Goal: Transaction & Acquisition: Purchase product/service

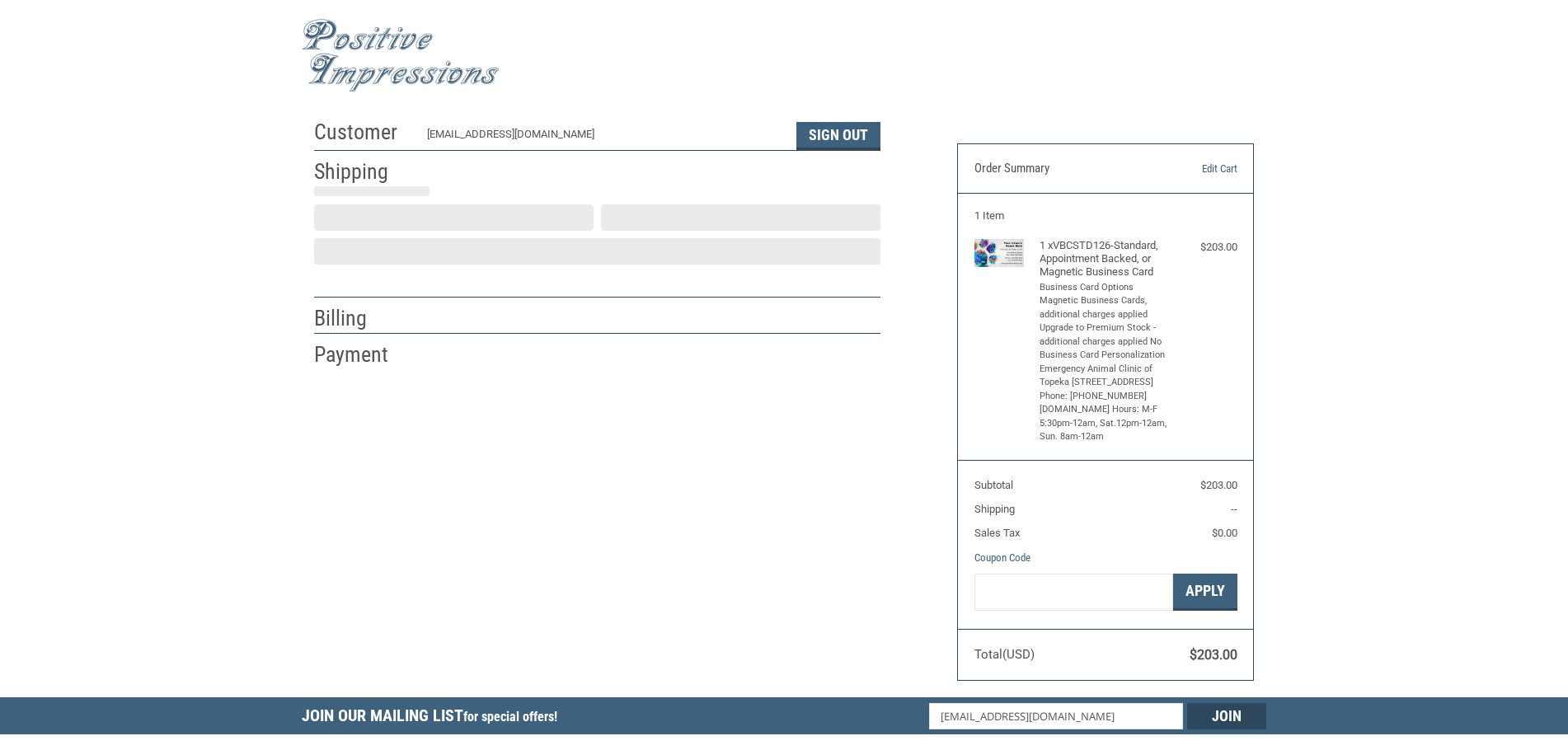
scroll to position [2, 0]
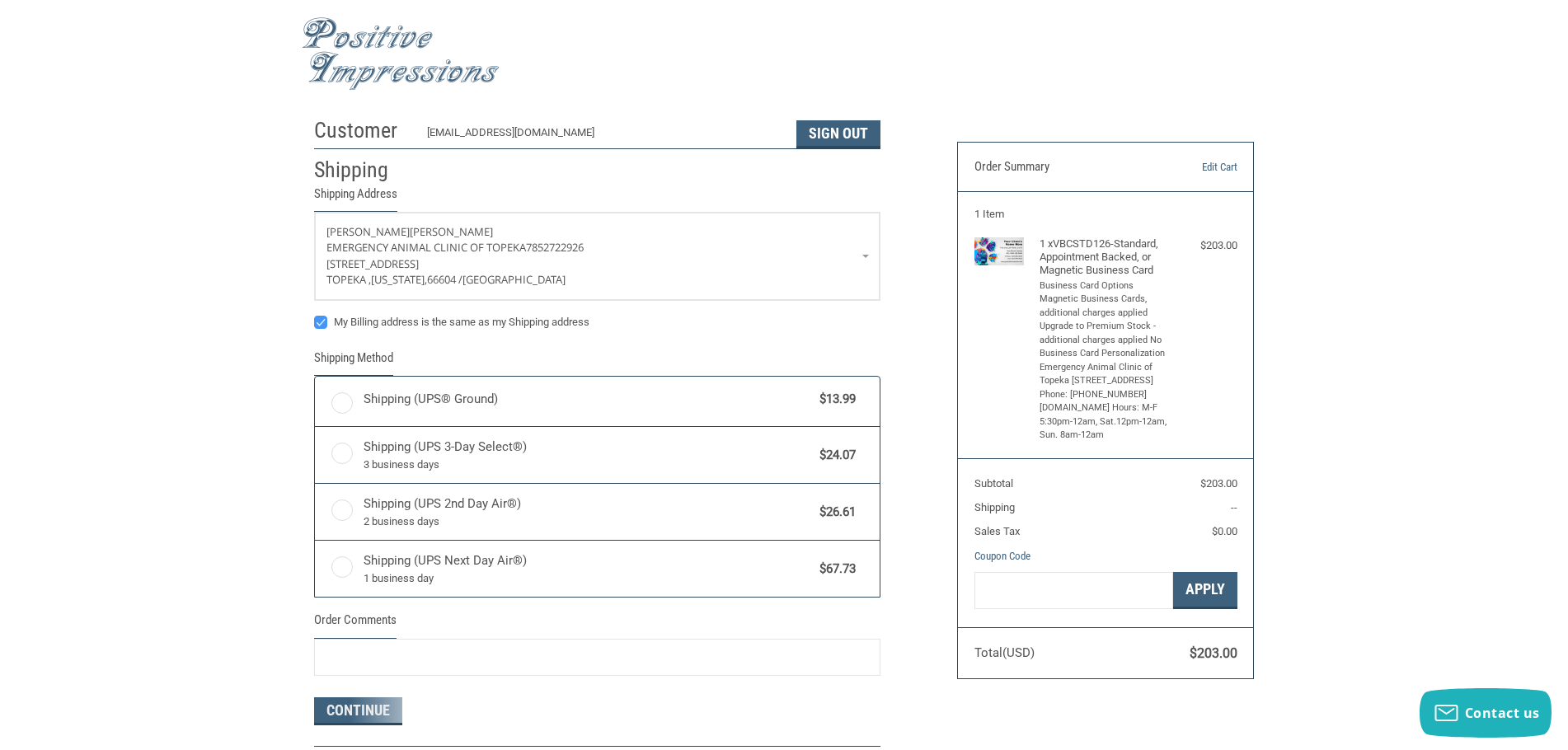
radio input "true"
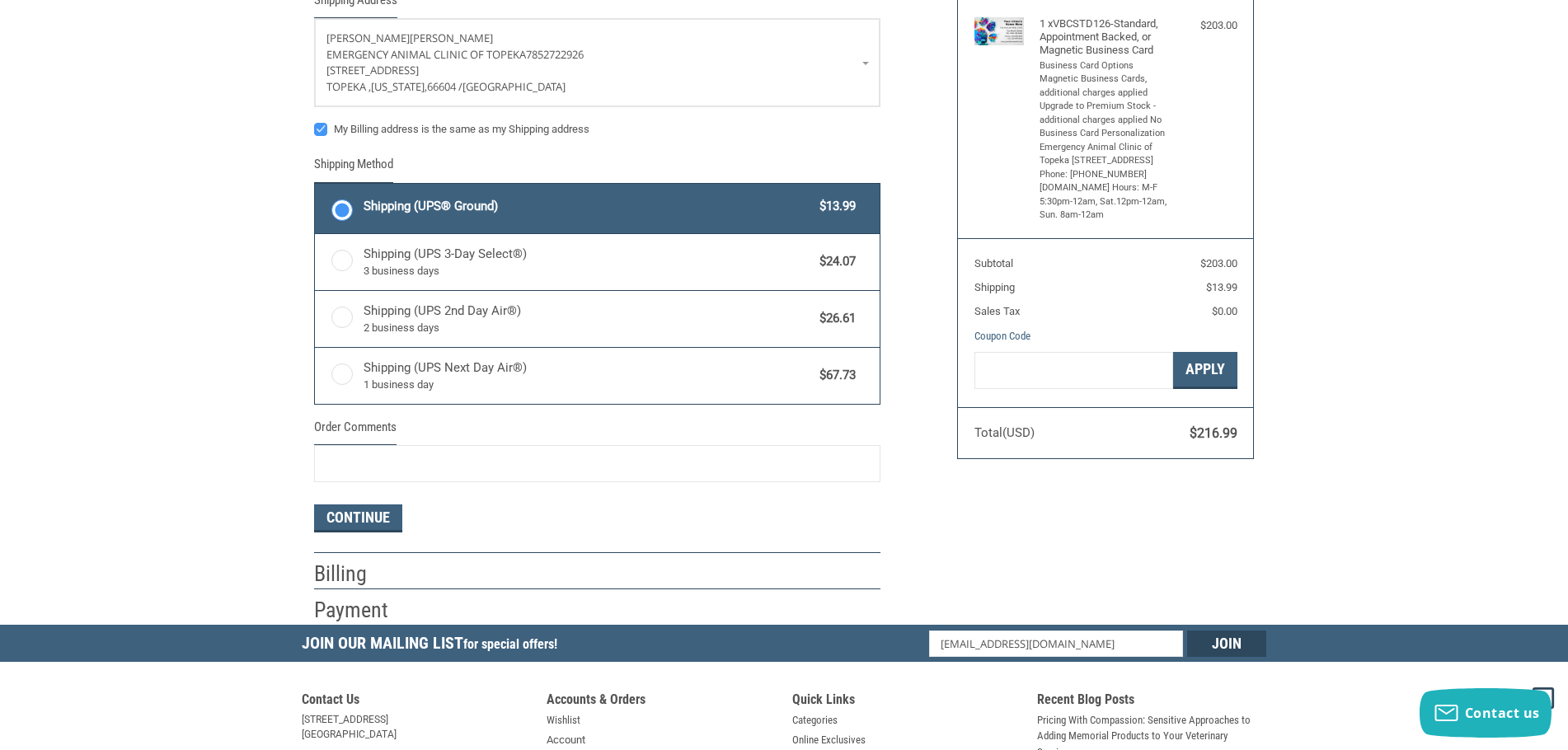
scroll to position [167, 0]
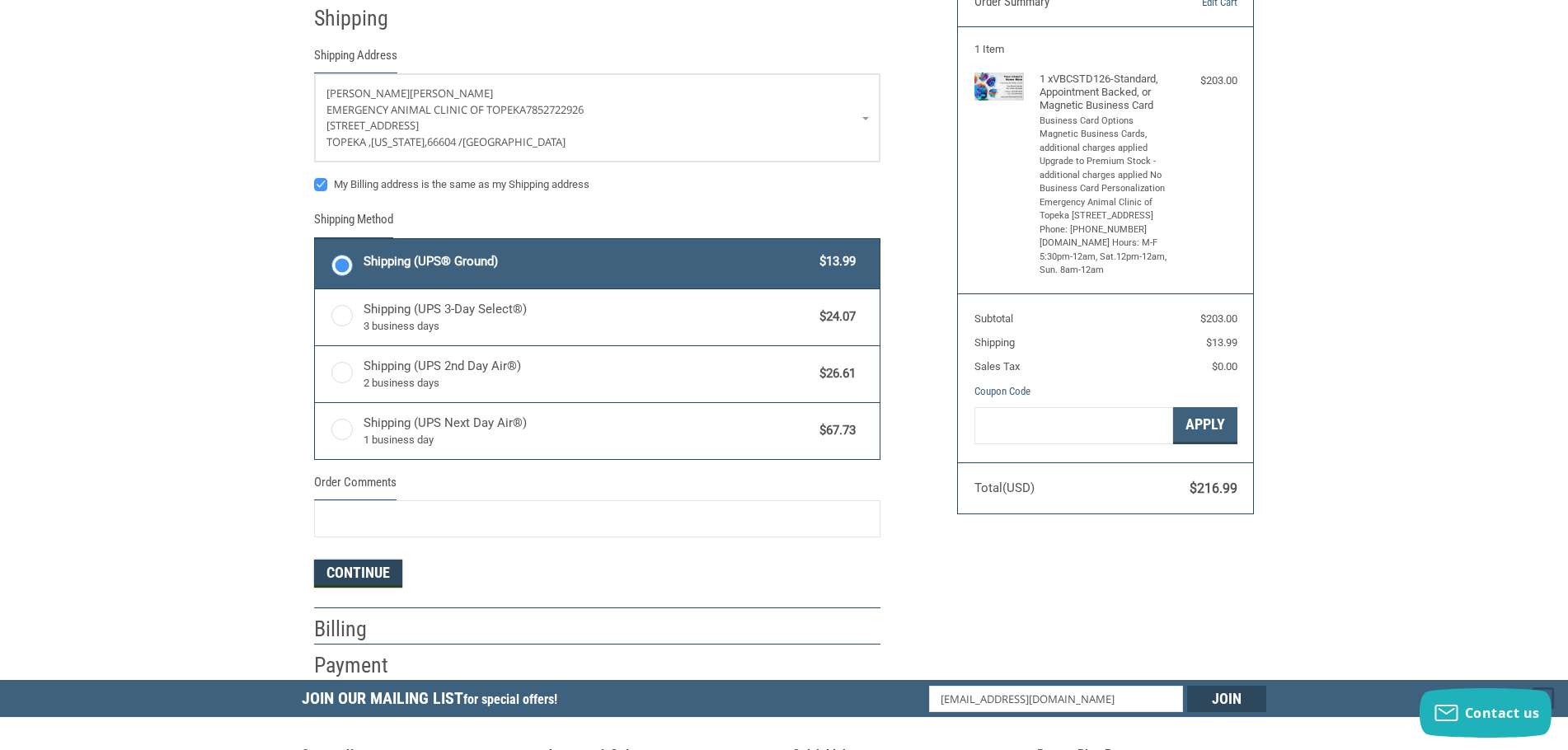
click at [360, 570] on button "Continue" at bounding box center [358, 574] width 88 height 28
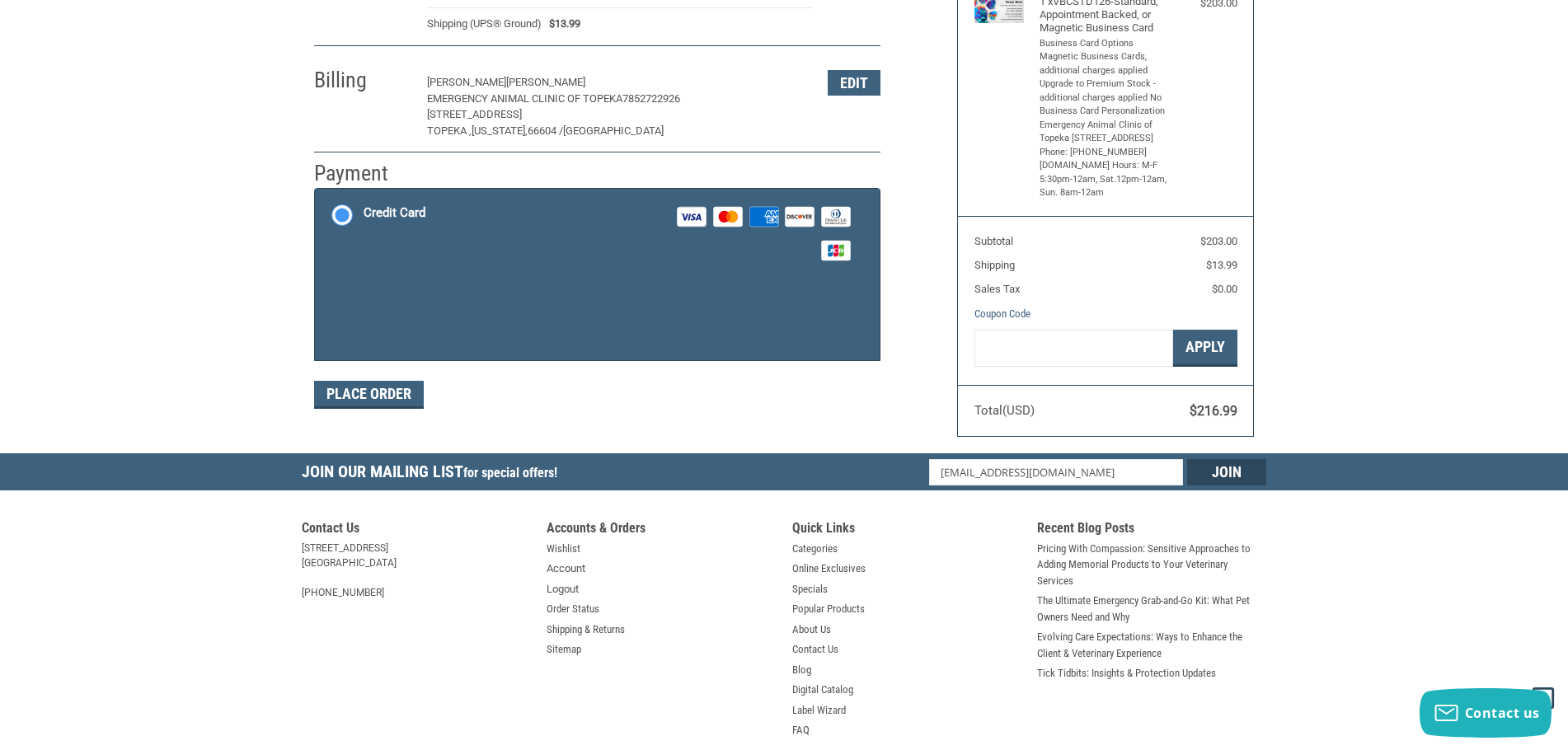
scroll to position [247, 0]
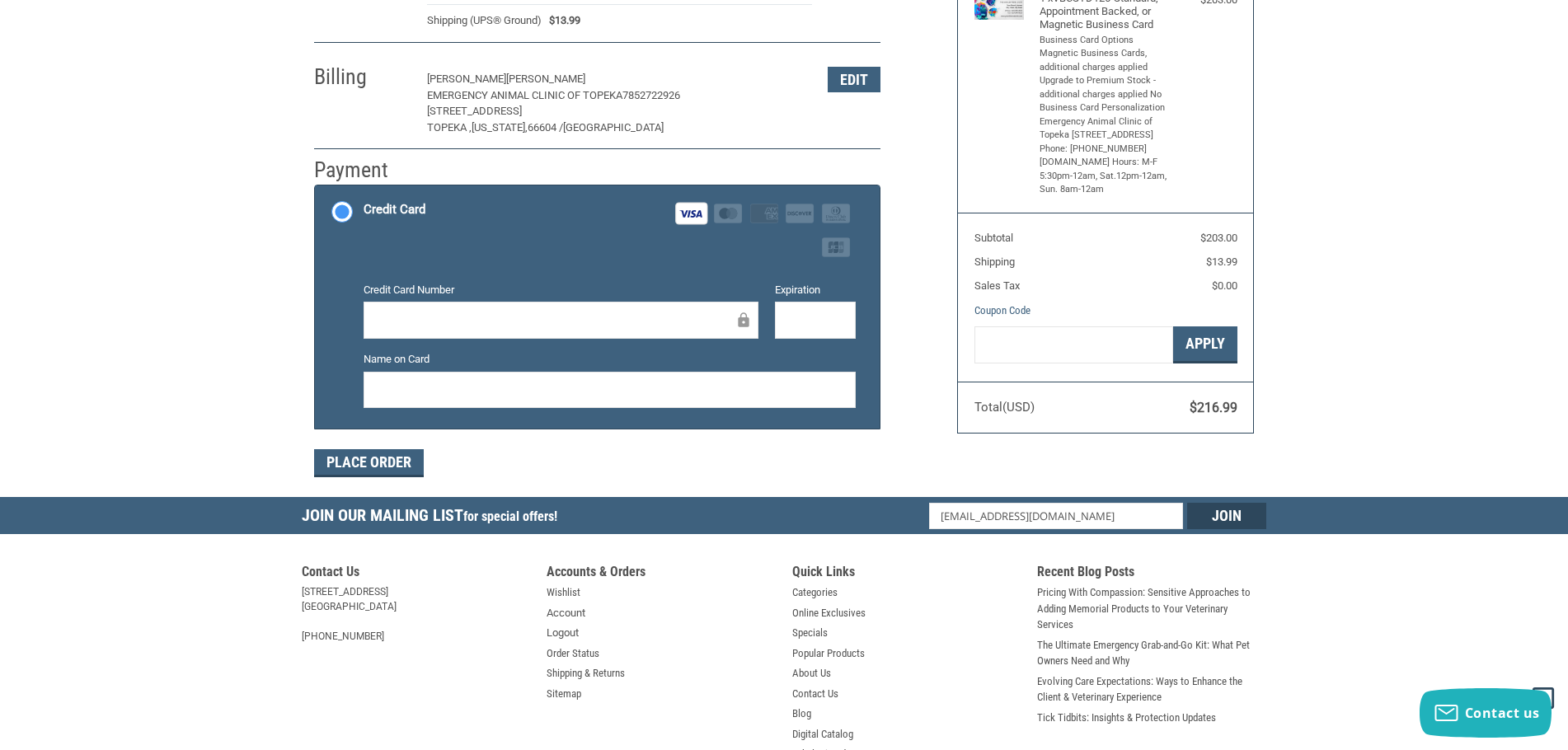
click at [651, 450] on div "Place Order" at bounding box center [597, 464] width 566 height 28
click at [396, 461] on button "Place Order" at bounding box center [369, 464] width 109 height 28
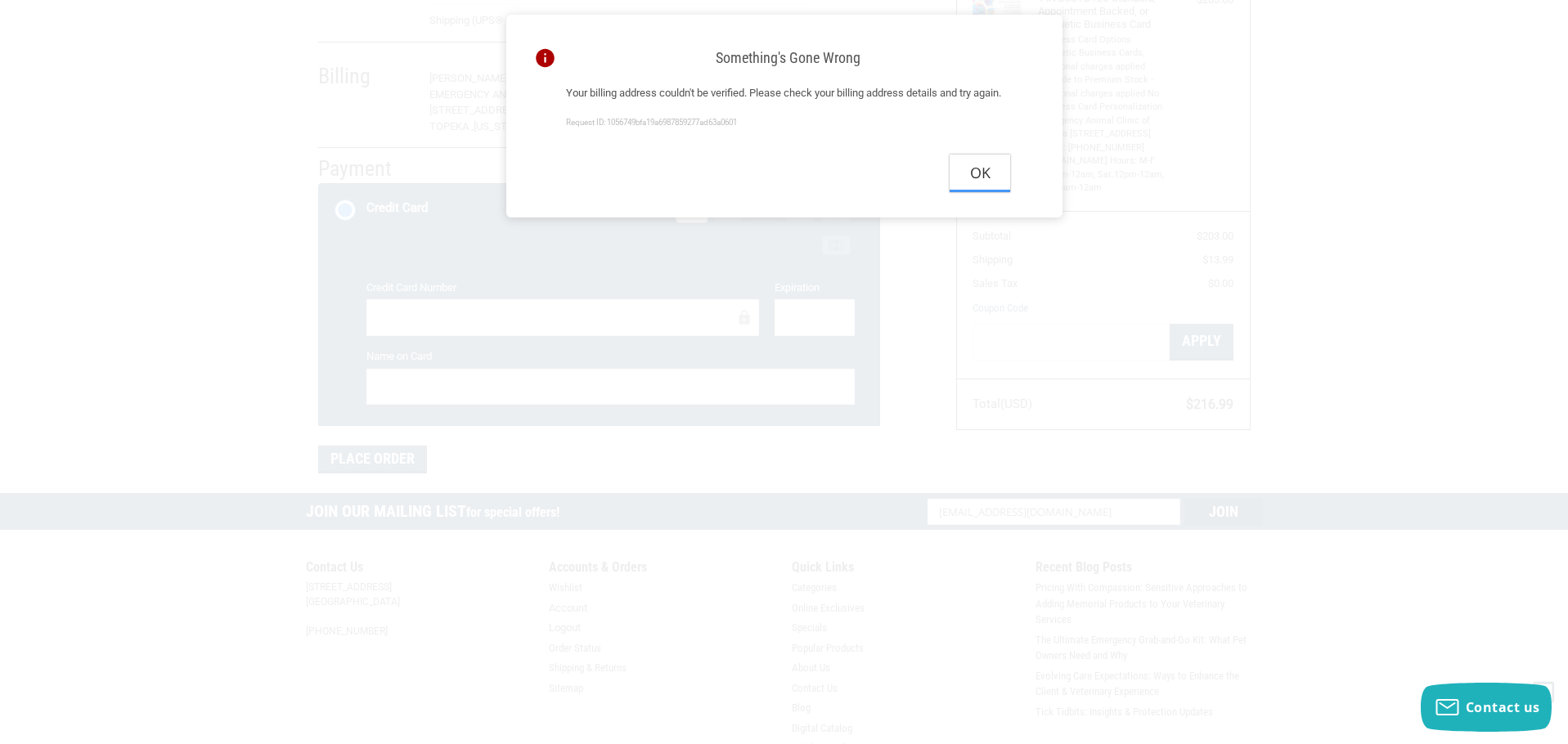
click at [977, 191] on button "Ok" at bounding box center [979, 173] width 61 height 37
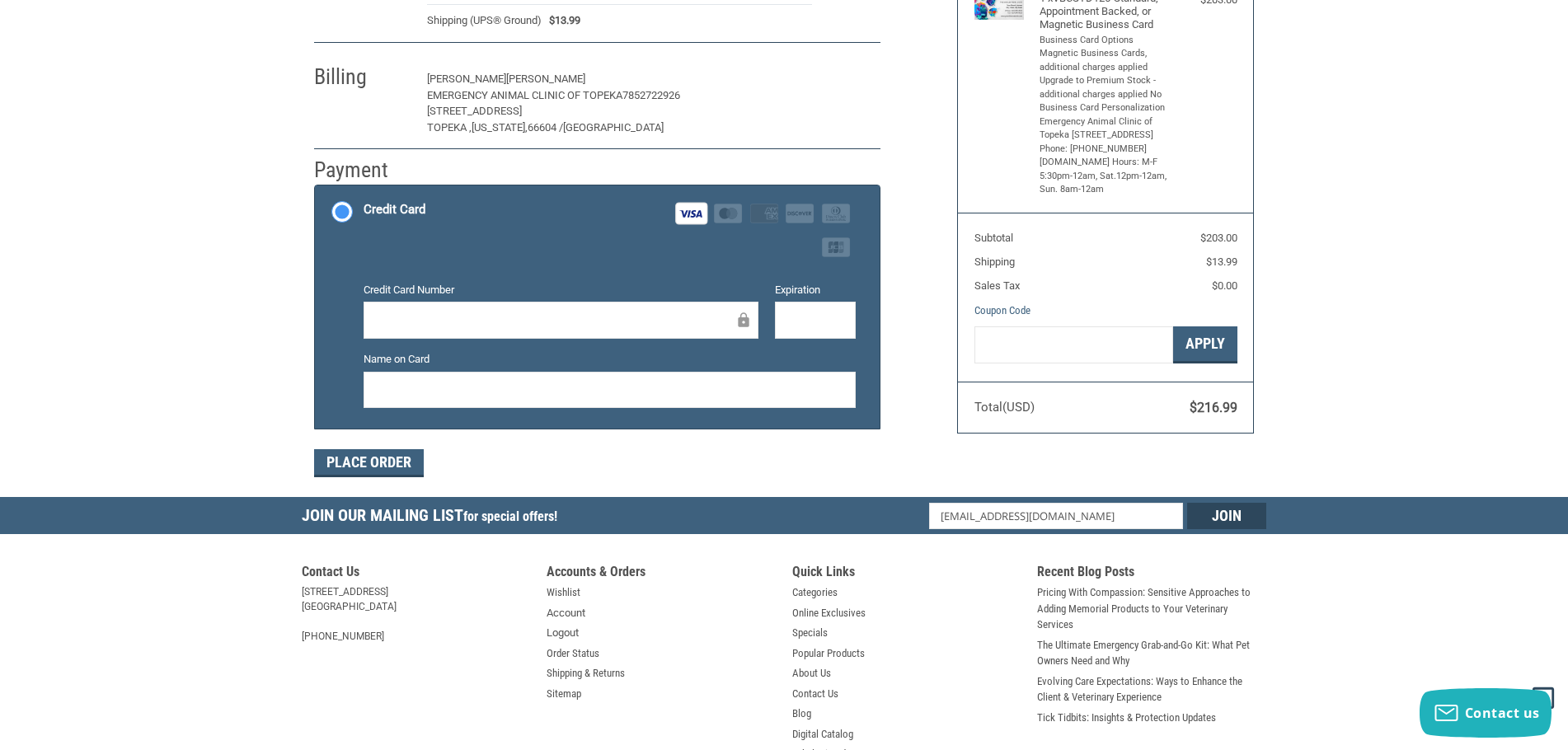
click at [840, 78] on button "Edit" at bounding box center [854, 79] width 53 height 26
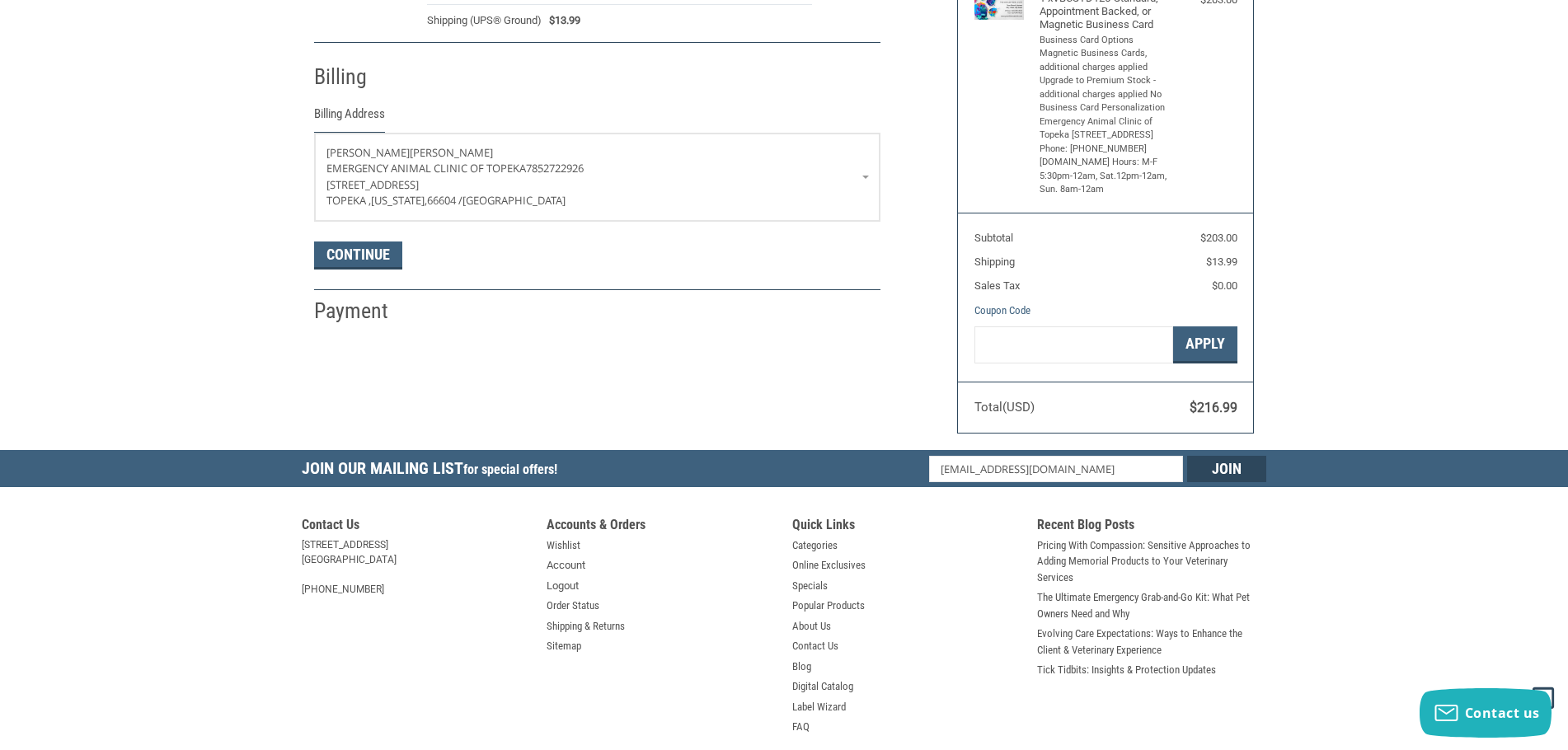
scroll to position [291, 0]
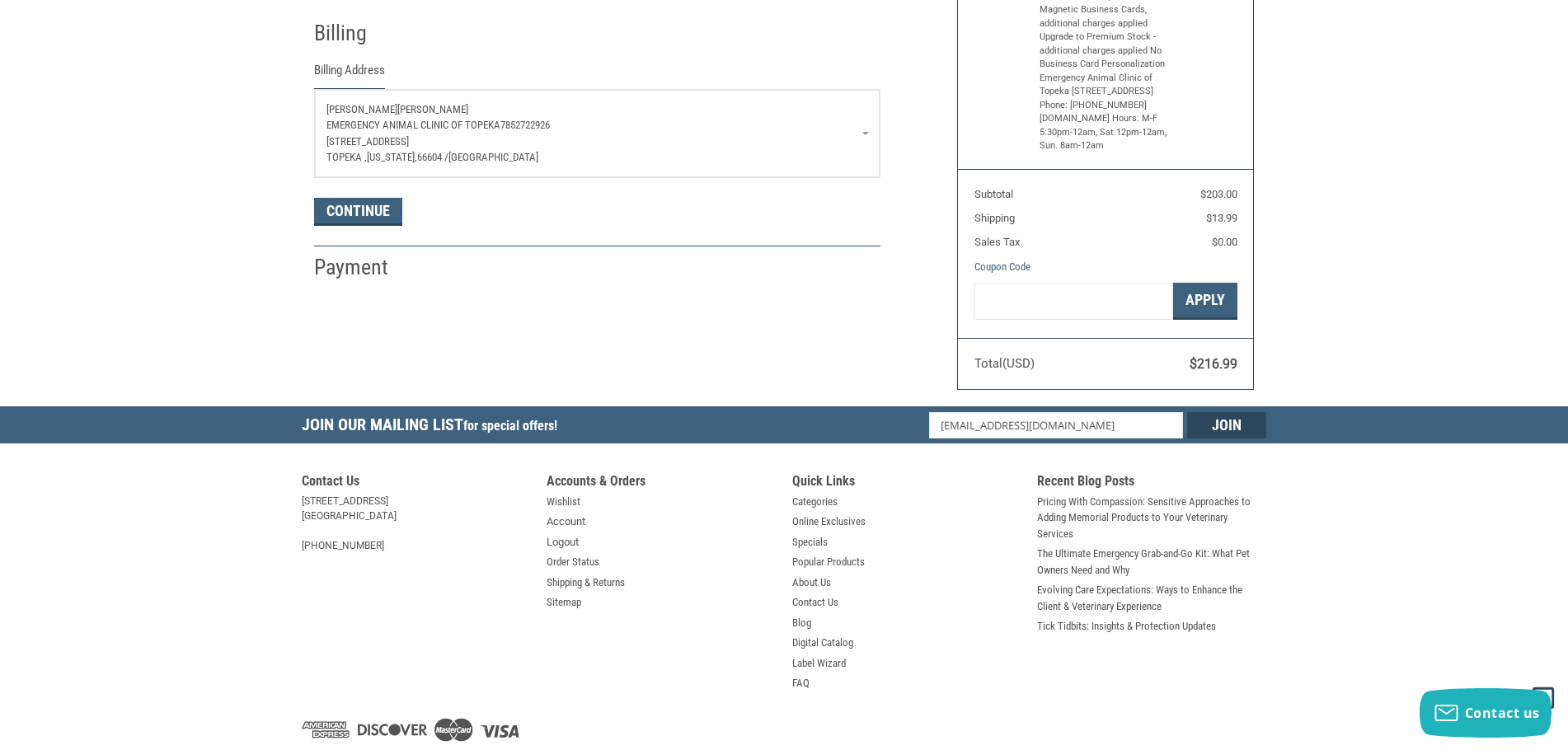
click at [597, 131] on p "EMERGENCY ANIMAL CLINIC OF TOPEKA 7852722926" at bounding box center [597, 125] width 542 height 16
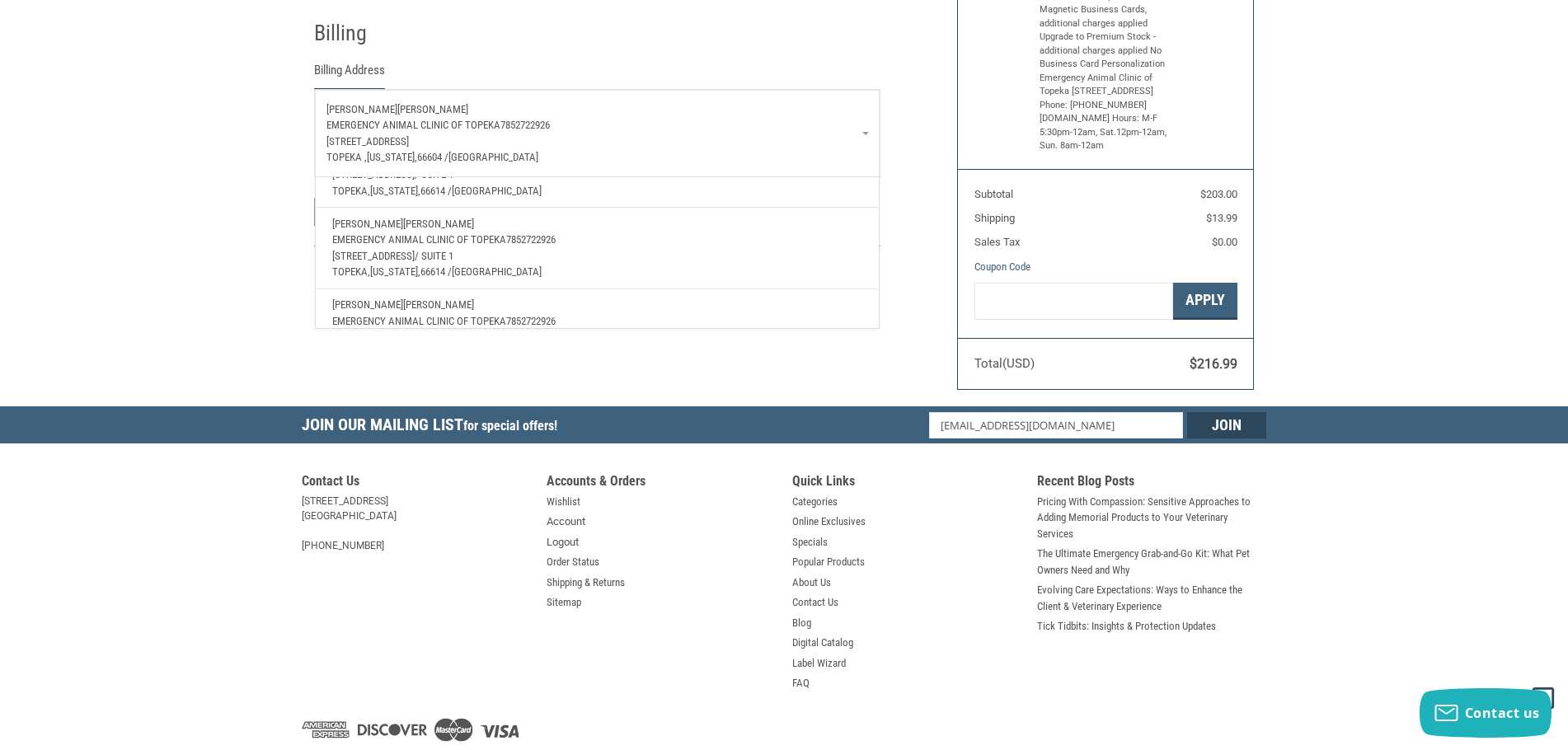
scroll to position [82, 0]
click at [425, 257] on span "/ Suite 1" at bounding box center [434, 257] width 38 height 13
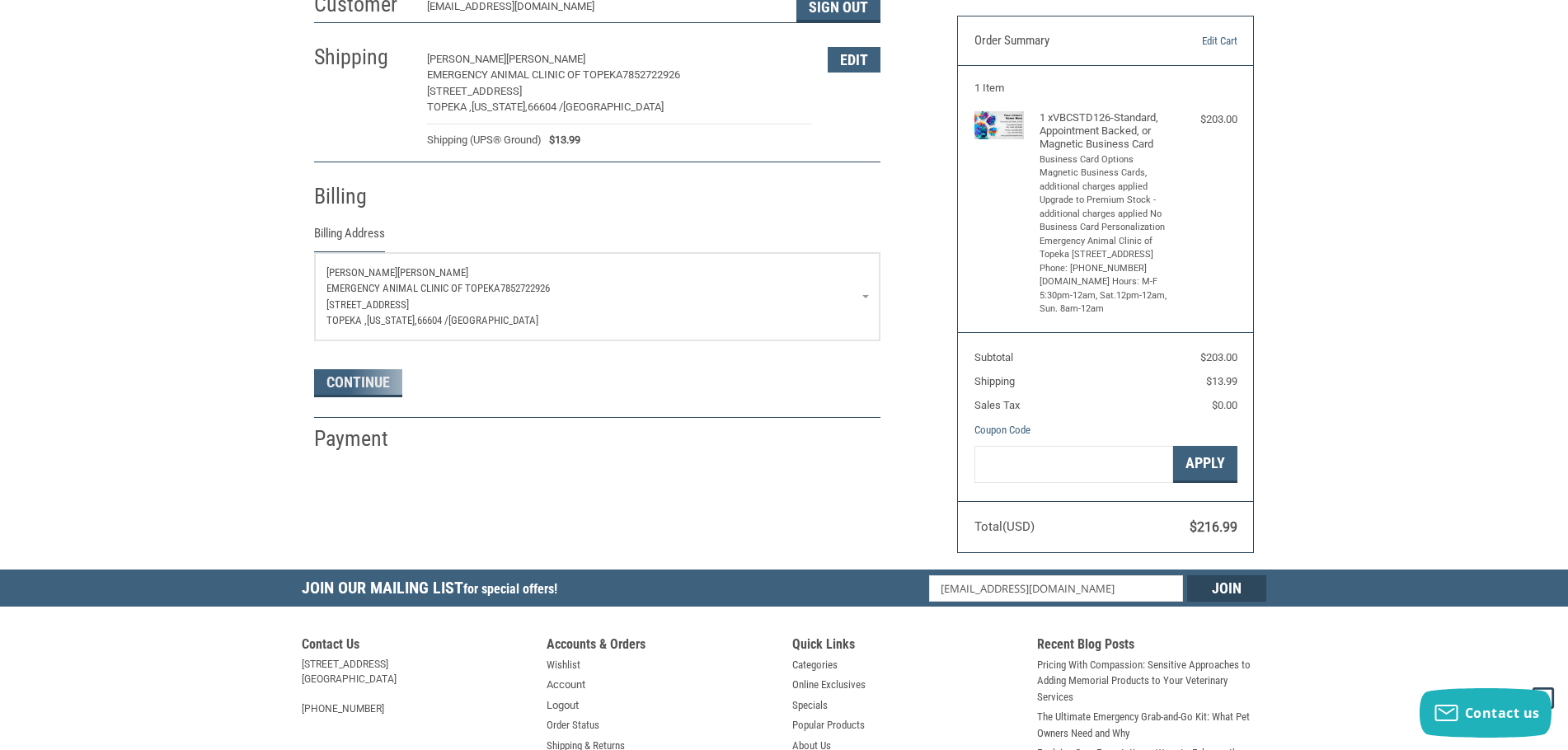
scroll to position [126, 0]
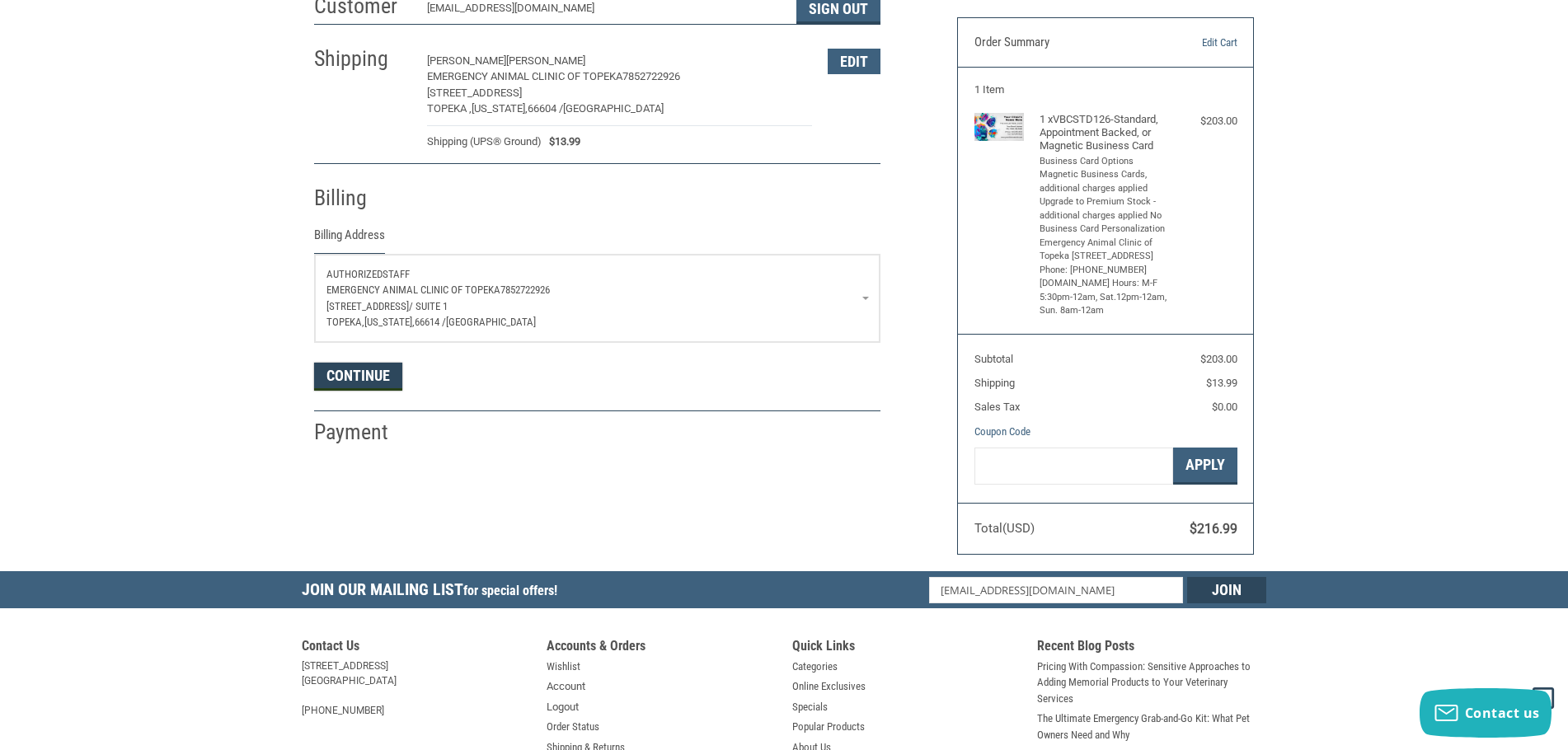
click at [369, 378] on button "Continue" at bounding box center [358, 377] width 88 height 28
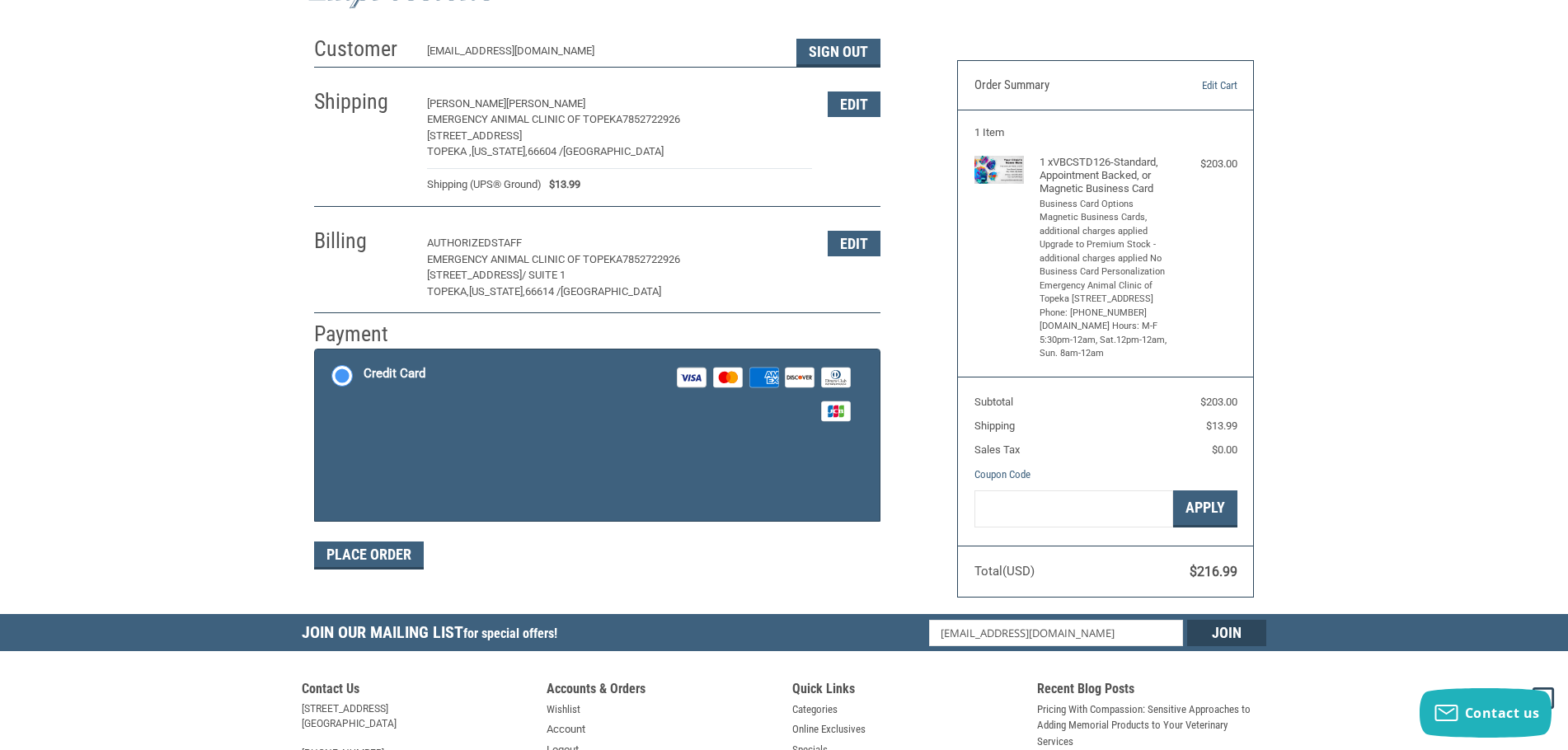
scroll to position [82, 0]
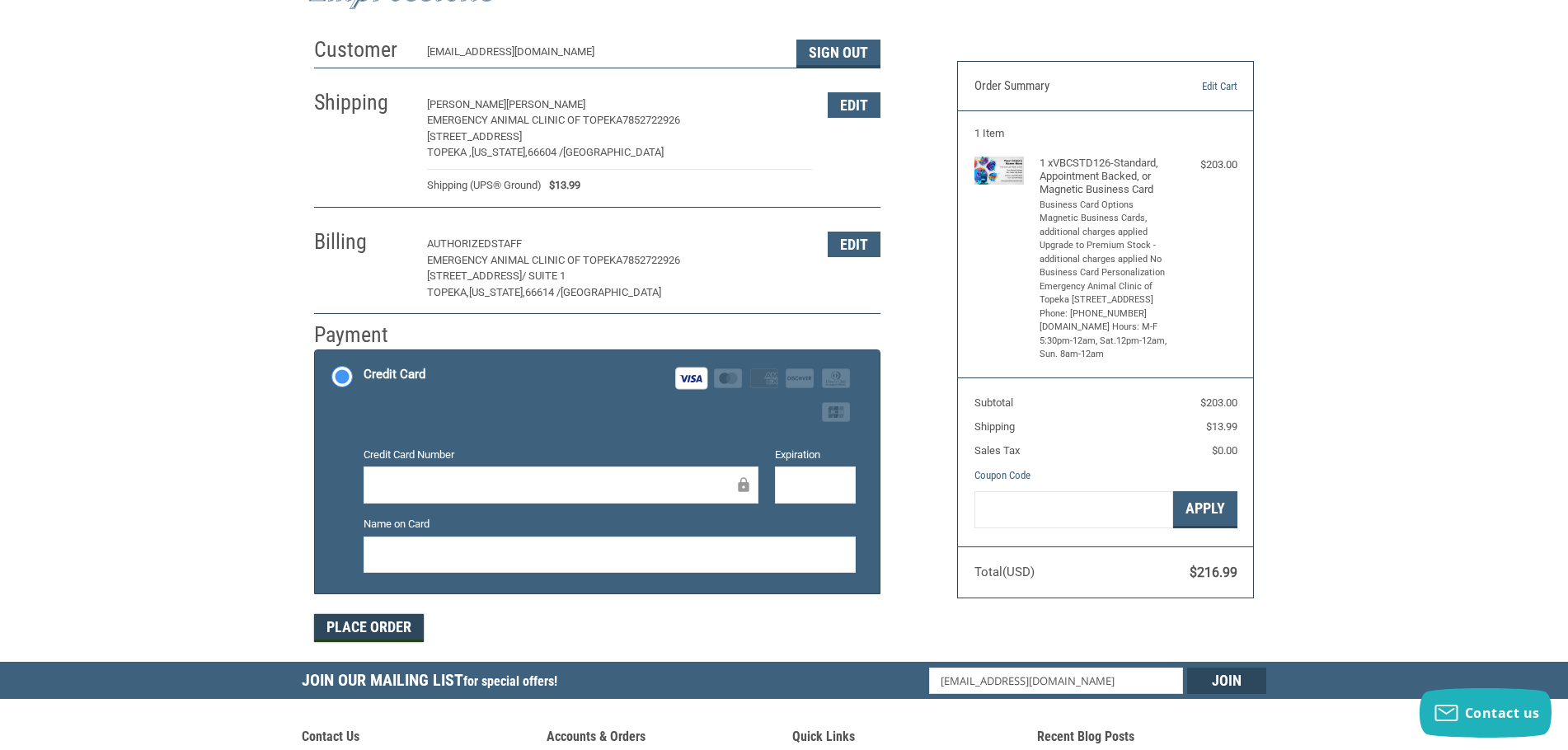
click at [402, 628] on button "Place Order" at bounding box center [369, 628] width 109 height 28
